Goal: Information Seeking & Learning: Learn about a topic

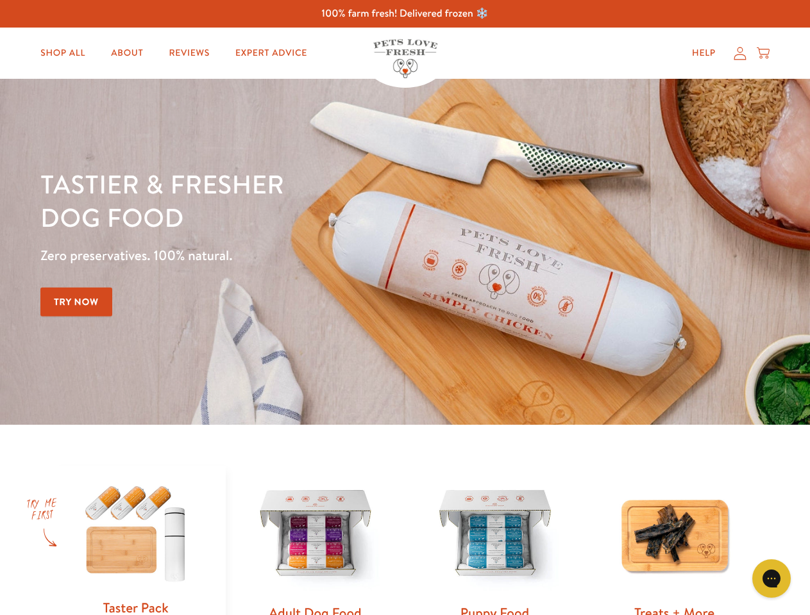
click at [405, 308] on div "Tastier & fresher dog food Zero preservatives. 100% natural. Try Now" at bounding box center [283, 251] width 486 height 169
click at [771, 579] on icon "Gorgias live chat" at bounding box center [771, 579] width 12 height 12
